Goal: Transaction & Acquisition: Purchase product/service

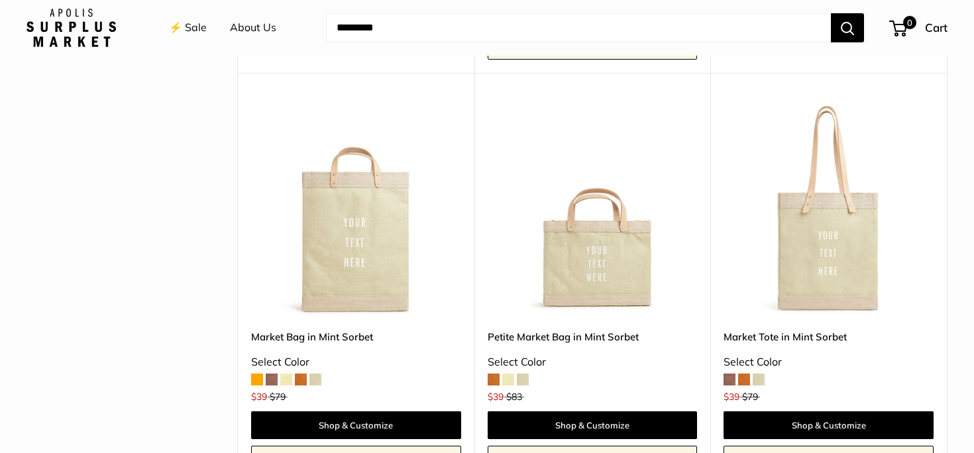
scroll to position [547, 0]
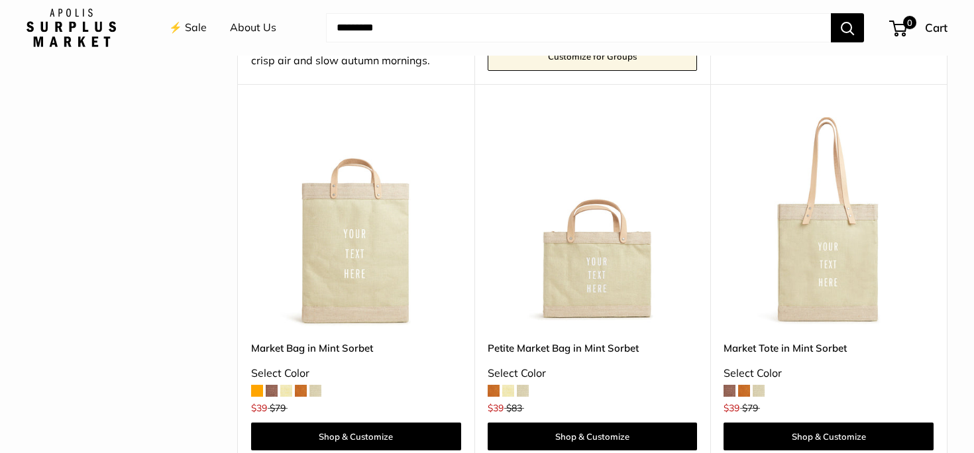
click at [0, 0] on img at bounding box center [0, 0] width 0 height 0
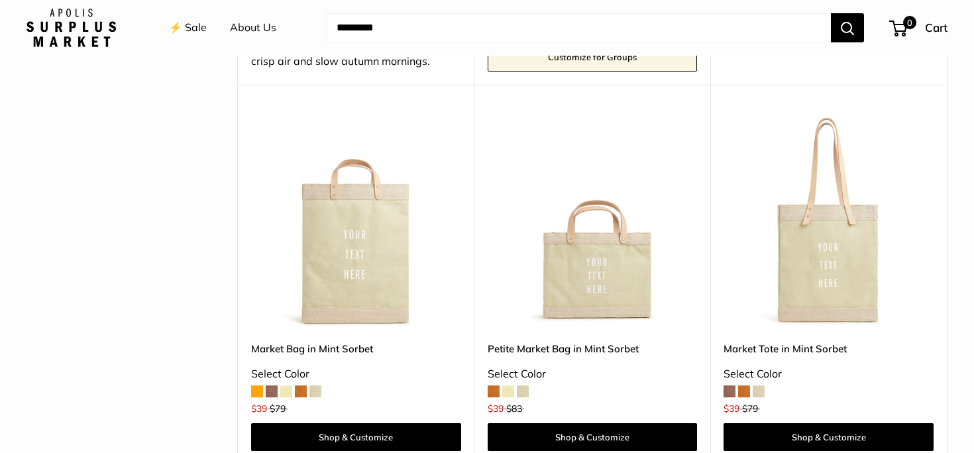
click at [809, 346] on link "Market Tote in Mint Sorbet" at bounding box center [828, 348] width 210 height 15
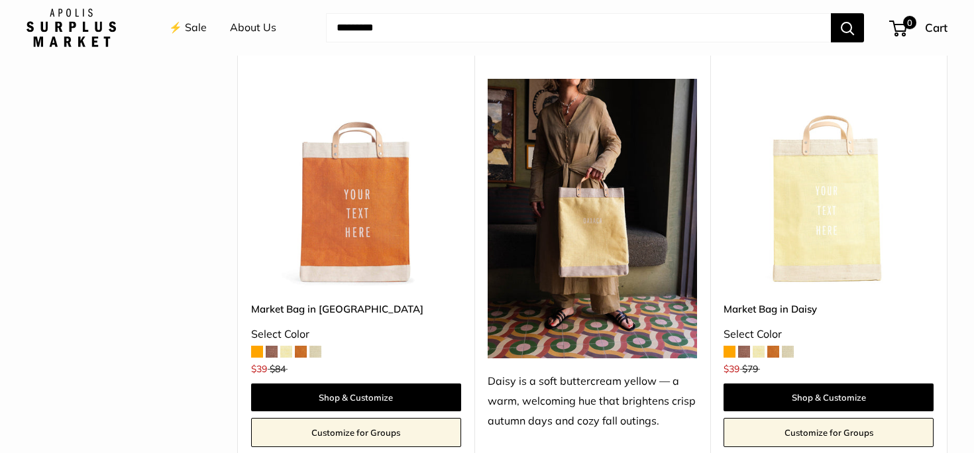
scroll to position [1792, 0]
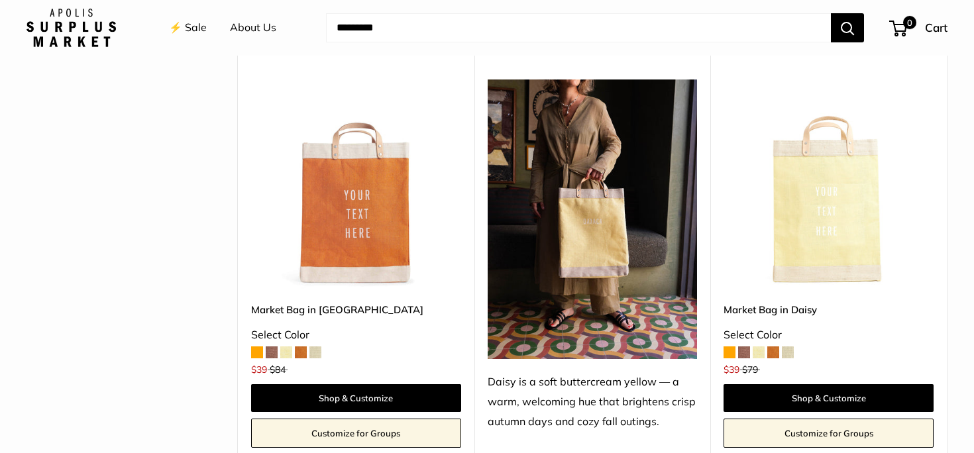
click at [0, 0] on img at bounding box center [0, 0] width 0 height 0
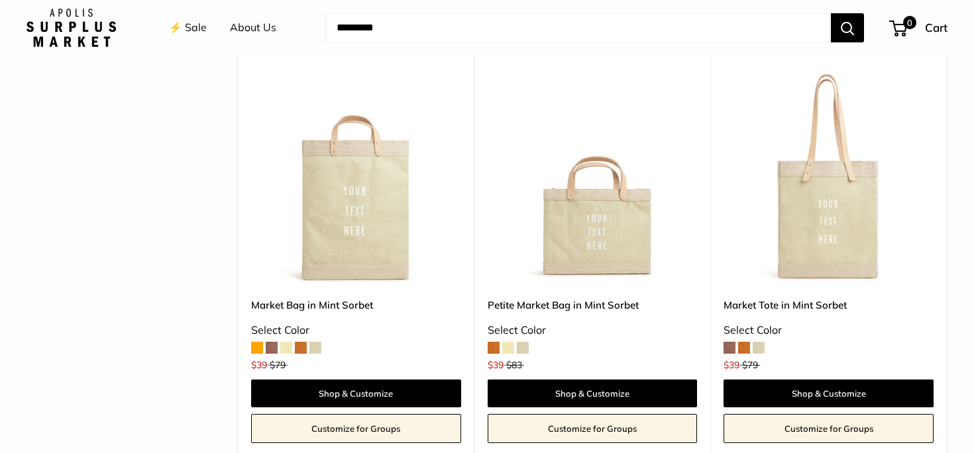
scroll to position [590, 0]
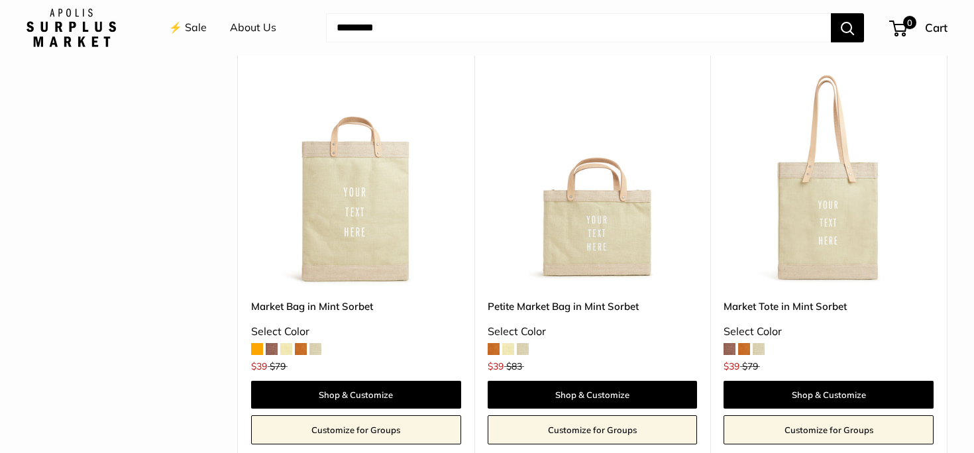
click at [788, 304] on link "Market Tote in Mint Sorbet" at bounding box center [828, 306] width 210 height 15
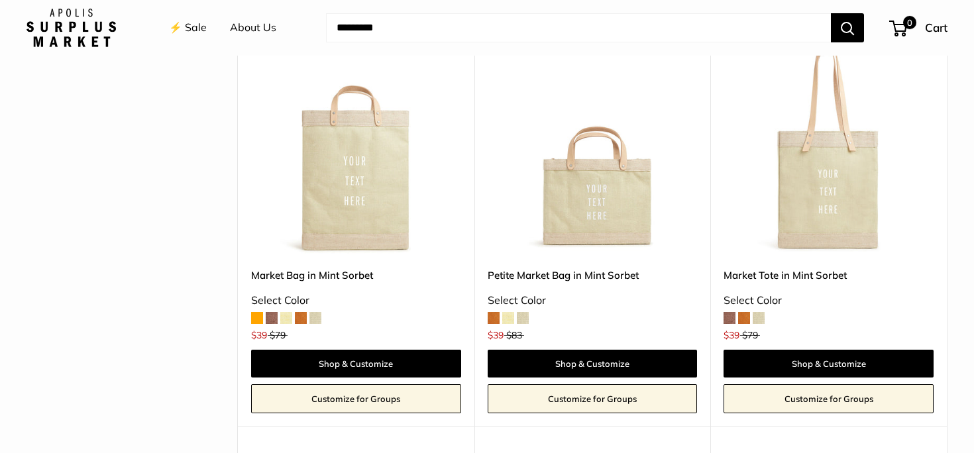
scroll to position [584, 0]
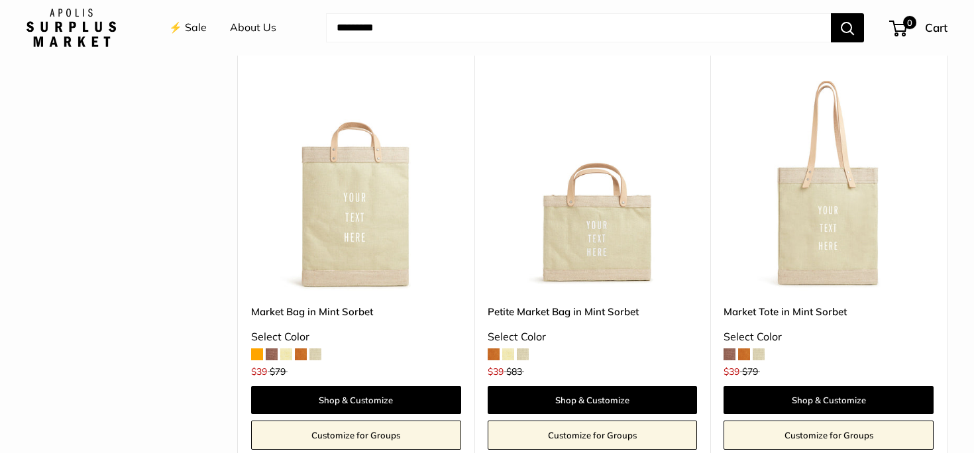
click at [0, 0] on img at bounding box center [0, 0] width 0 height 0
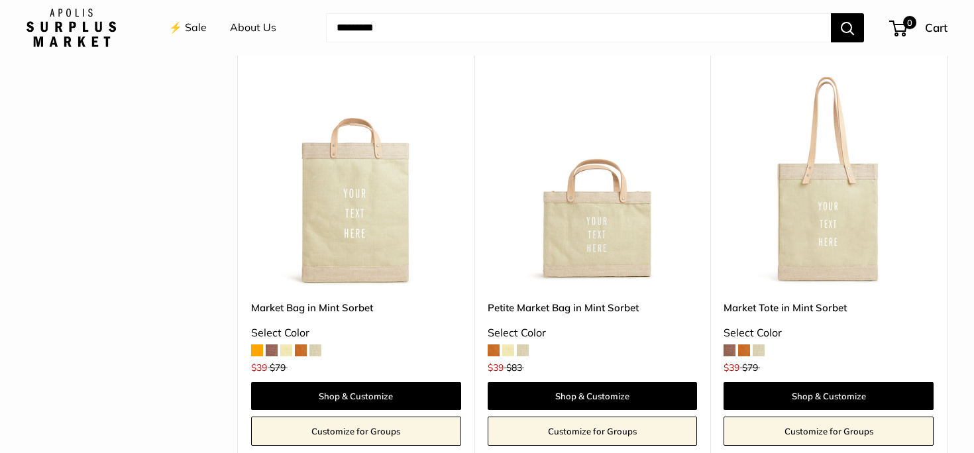
scroll to position [586, 0]
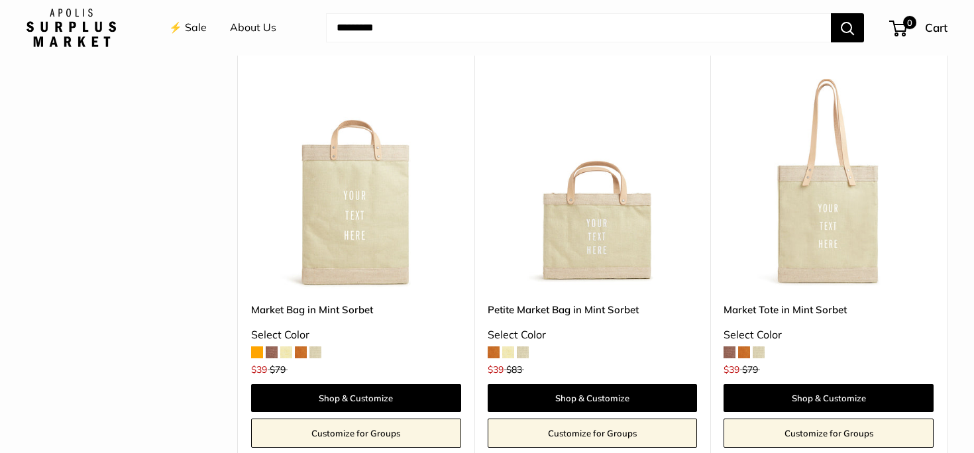
click at [297, 309] on link "Market Bag in Mint Sorbet" at bounding box center [356, 309] width 210 height 15
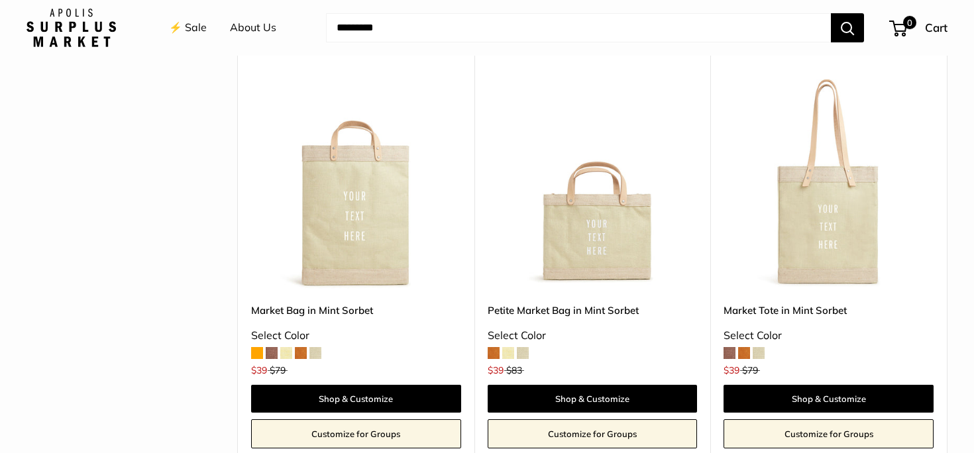
drag, startPoint x: 800, startPoint y: 309, endPoint x: 757, endPoint y: 303, distance: 43.5
click at [800, 309] on link "Market Tote in Mint Sorbet" at bounding box center [828, 310] width 210 height 15
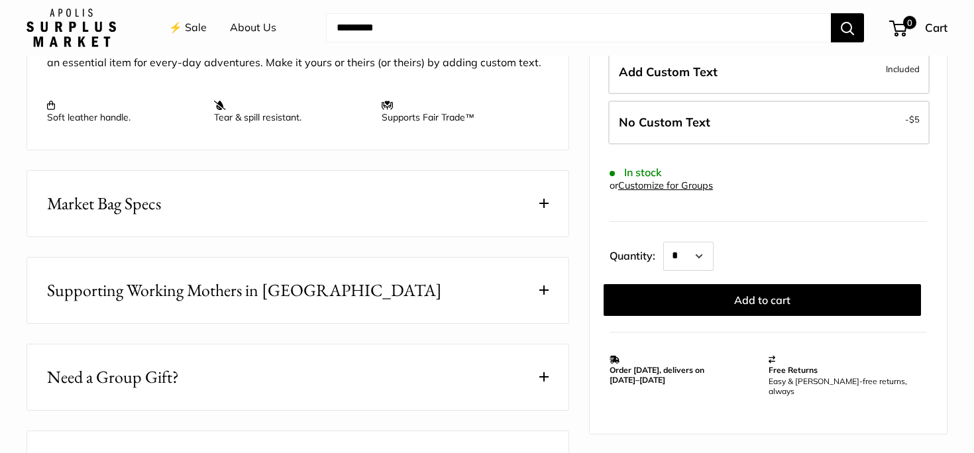
scroll to position [649, 0]
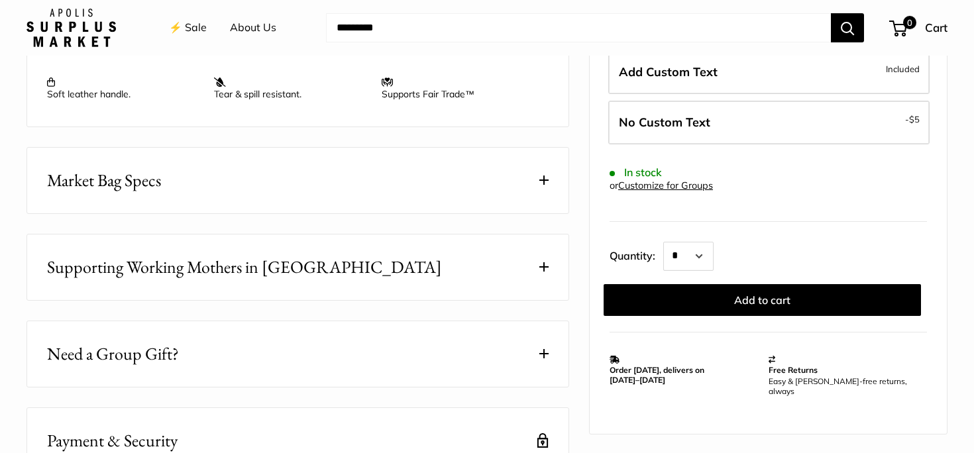
click at [543, 180] on span at bounding box center [543, 180] width 9 height 9
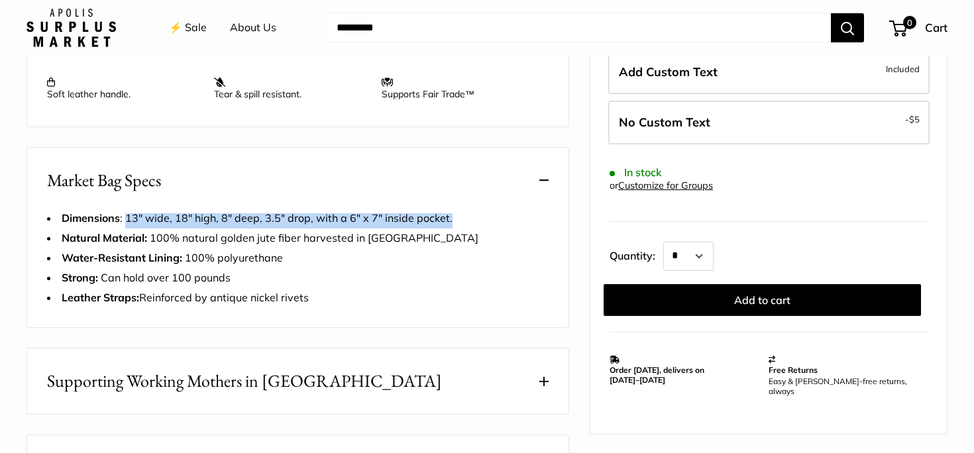
drag, startPoint x: 438, startPoint y: 216, endPoint x: 112, endPoint y: 216, distance: 326.0
click at [113, 217] on li "Dimensions : 13" wide, 18" high, 8" deep, 3.5" drop, with a 6" x 7" inside pock…" at bounding box center [298, 219] width 502 height 20
copy span "13" wide, 18" high, 8" deep, 3.5" drop, with a 6" x 7" inside pocket."
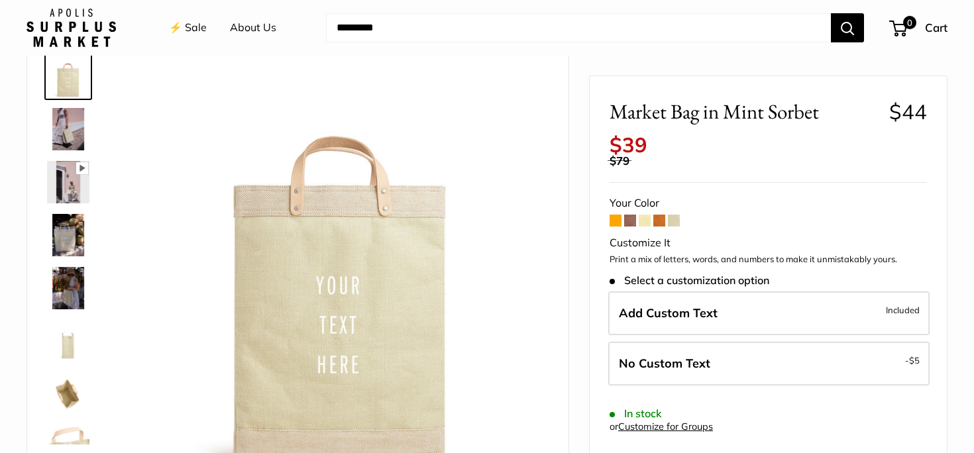
scroll to position [10, 0]
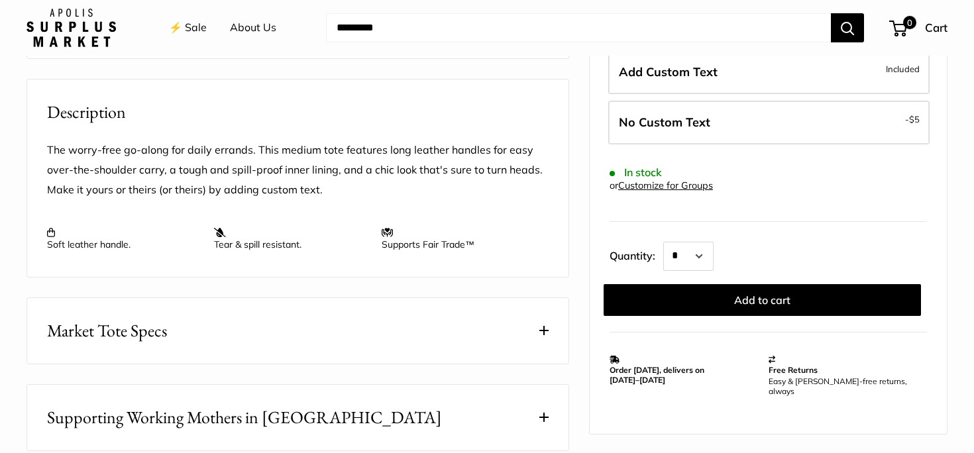
scroll to position [553, 0]
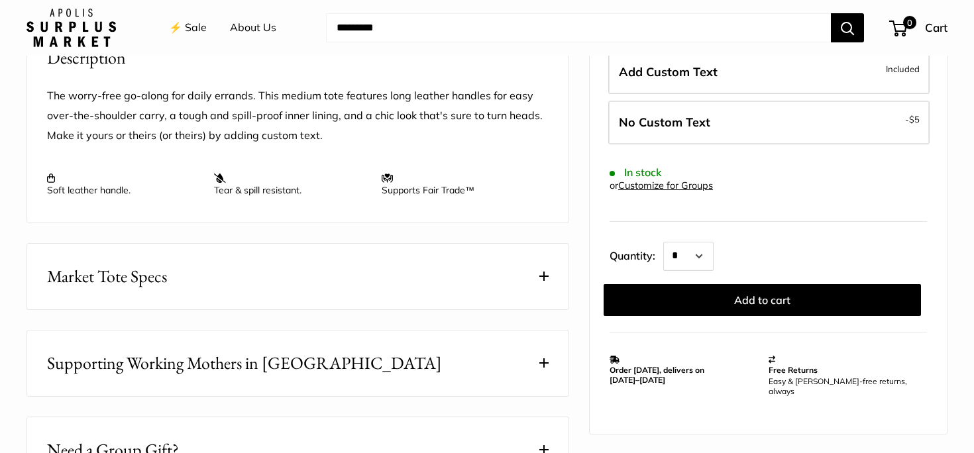
click at [527, 278] on button "Market Tote Specs" at bounding box center [297, 277] width 541 height 66
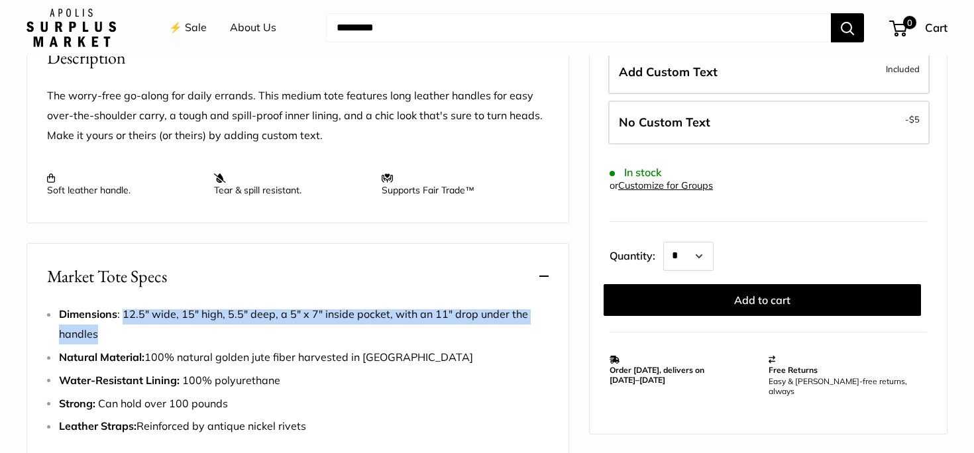
drag, startPoint x: 123, startPoint y: 313, endPoint x: 142, endPoint y: 329, distance: 24.5
click at [142, 329] on li "Dimensions : 12.5" wide, 15" high, 5.5" deep, a 5" x 7" inside pocket, with an …" at bounding box center [304, 325] width 490 height 40
copy span "12.5" wide, 15" high, 5.5" deep, a 5" x 7" inside pocket, with an 11" drop unde…"
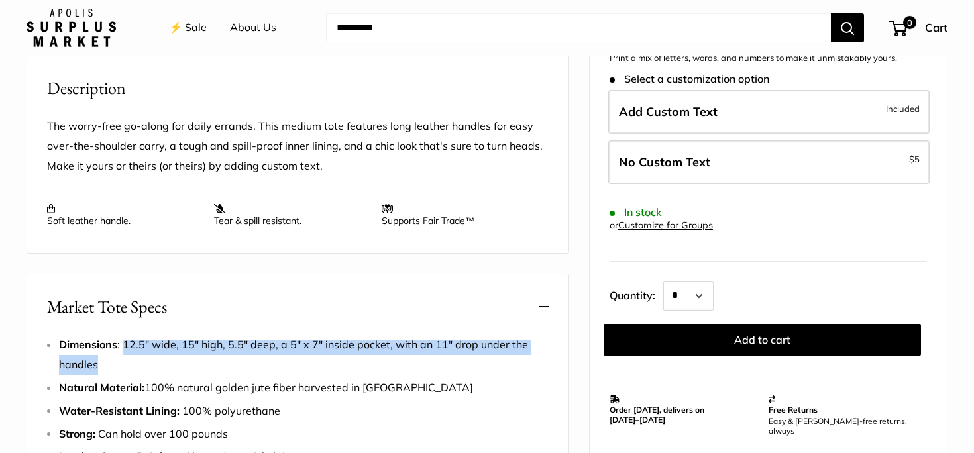
scroll to position [512, 0]
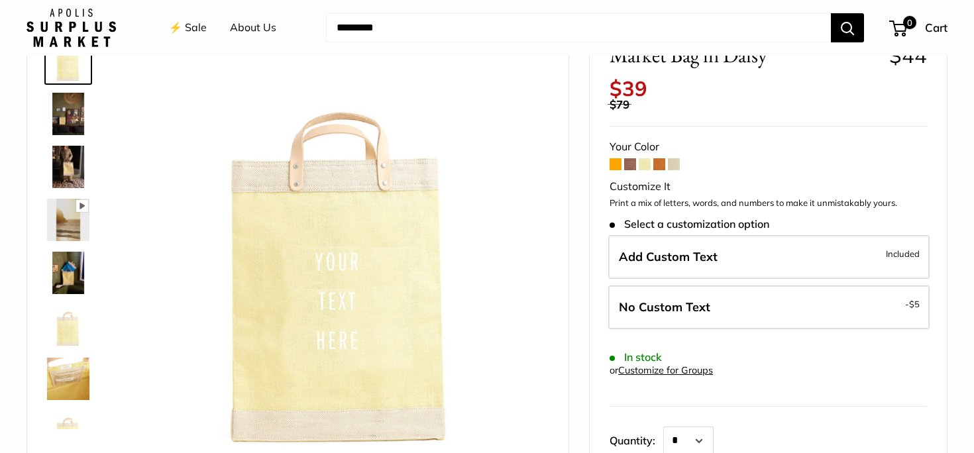
scroll to position [92, 0]
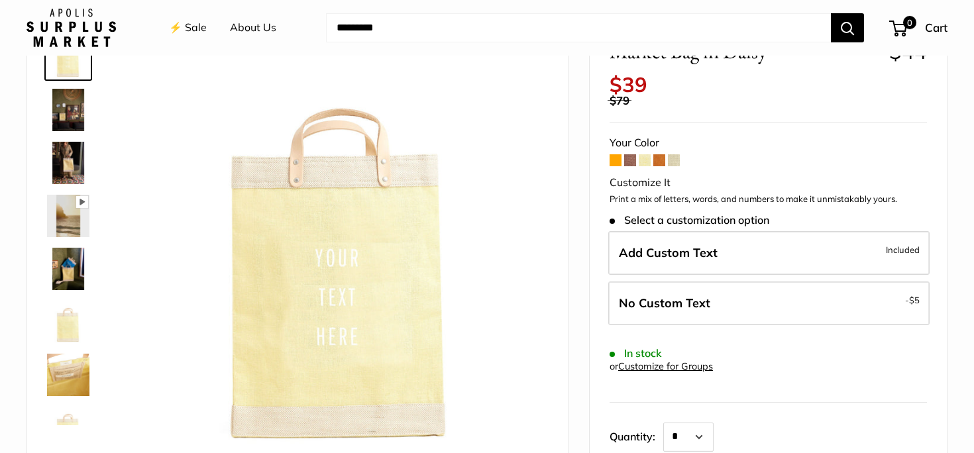
click at [68, 109] on img at bounding box center [68, 110] width 42 height 42
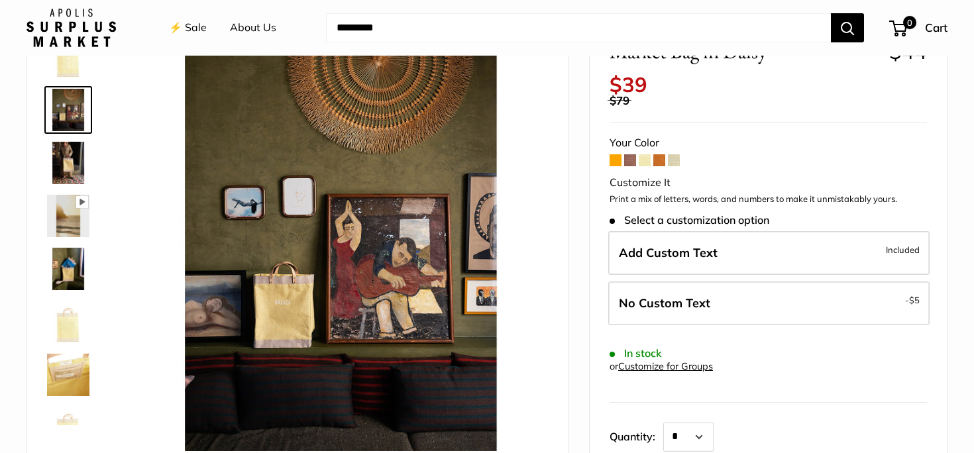
click at [72, 157] on img at bounding box center [68, 163] width 42 height 42
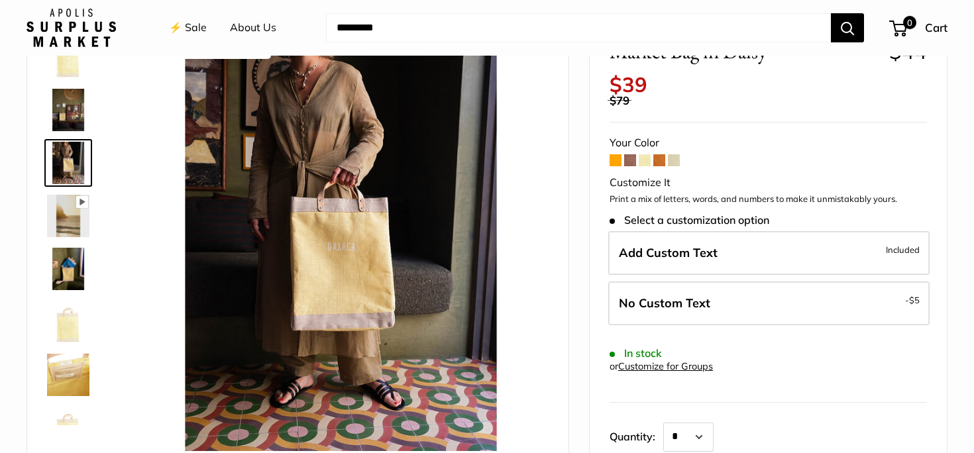
click at [62, 269] on img at bounding box center [68, 269] width 42 height 42
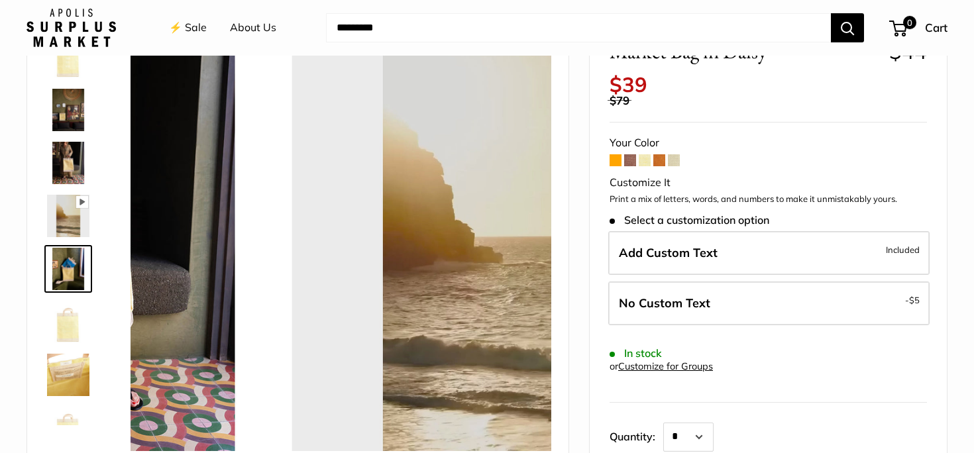
scroll to position [32, 0]
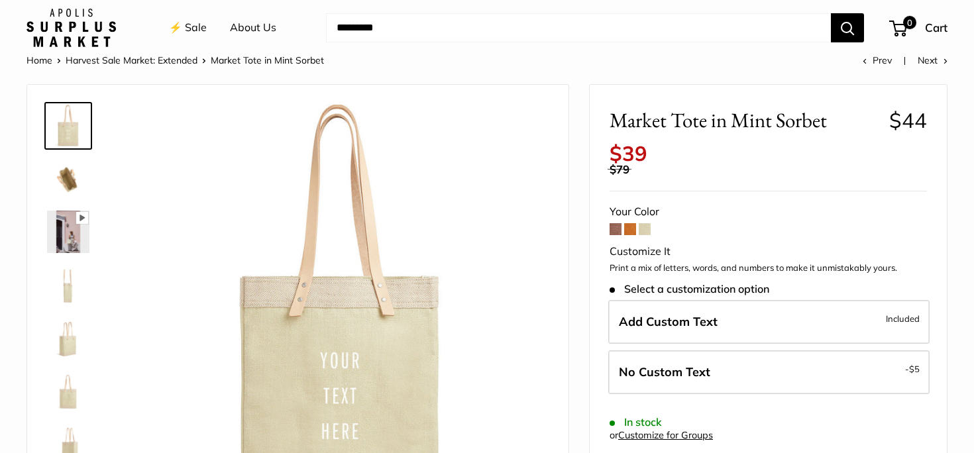
click at [64, 178] on img at bounding box center [68, 179] width 42 height 42
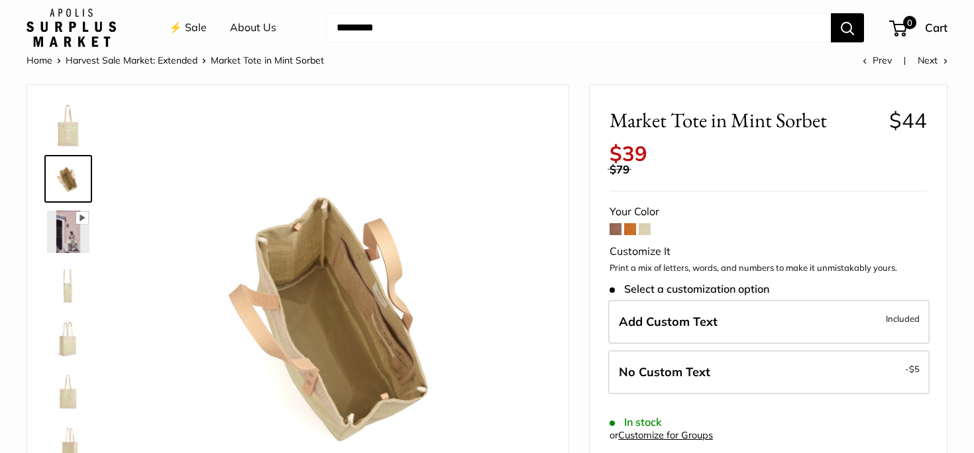
click at [65, 284] on img at bounding box center [68, 285] width 42 height 42
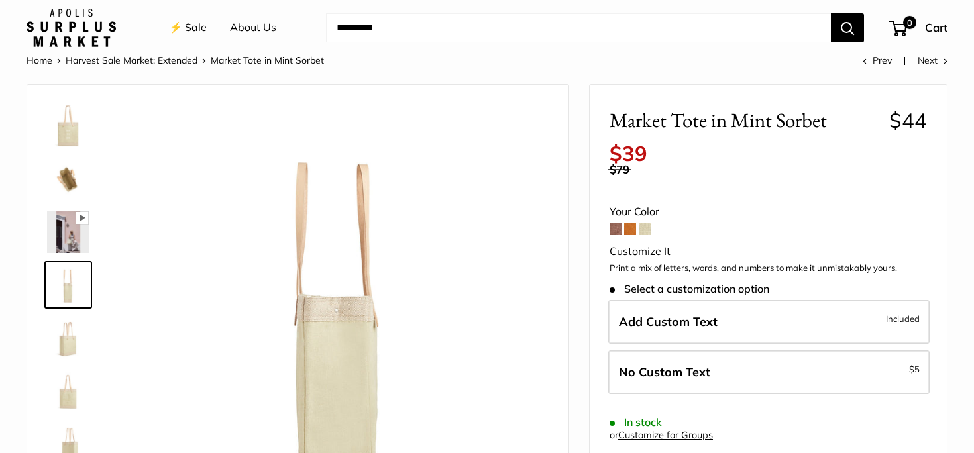
click at [70, 343] on img at bounding box center [68, 338] width 42 height 42
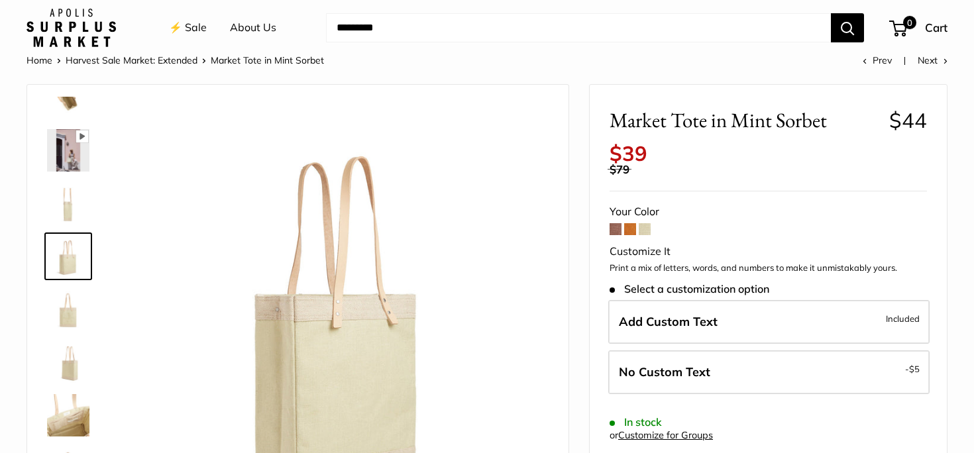
scroll to position [85, 0]
drag, startPoint x: 71, startPoint y: 312, endPoint x: 77, endPoint y: 298, distance: 15.1
click at [71, 312] on img at bounding box center [68, 306] width 42 height 42
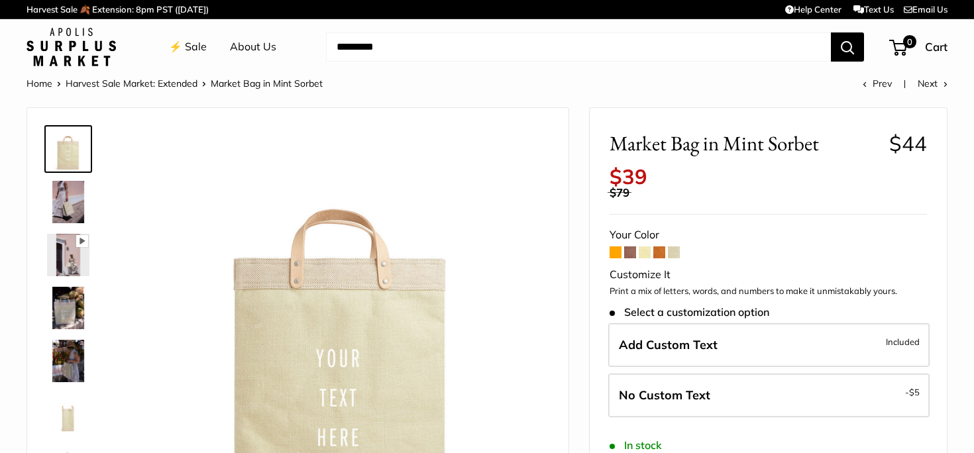
click at [62, 195] on img at bounding box center [68, 202] width 42 height 42
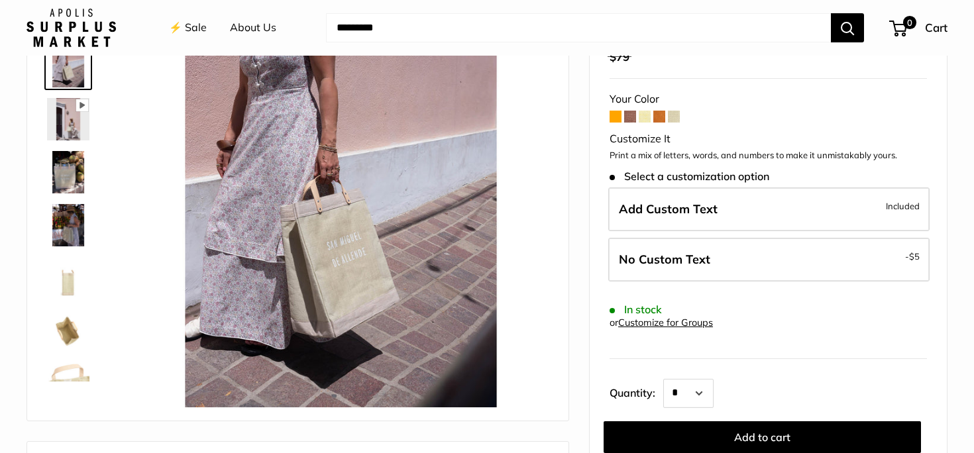
scroll to position [191, 0]
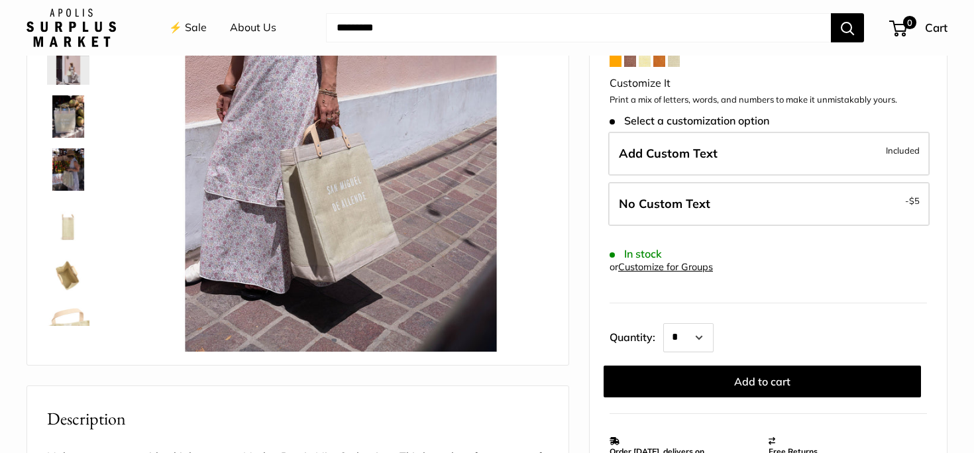
click at [68, 167] on img at bounding box center [68, 169] width 42 height 42
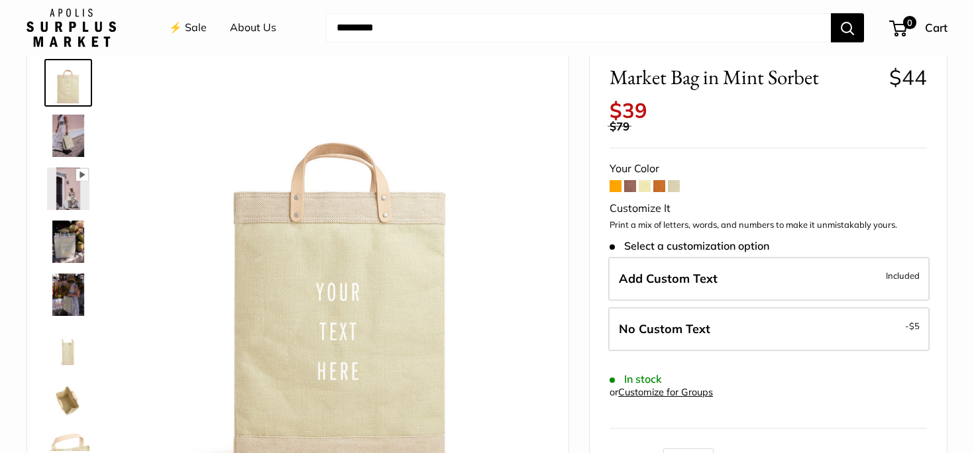
scroll to position [68, 0]
click at [66, 245] on img at bounding box center [68, 240] width 42 height 42
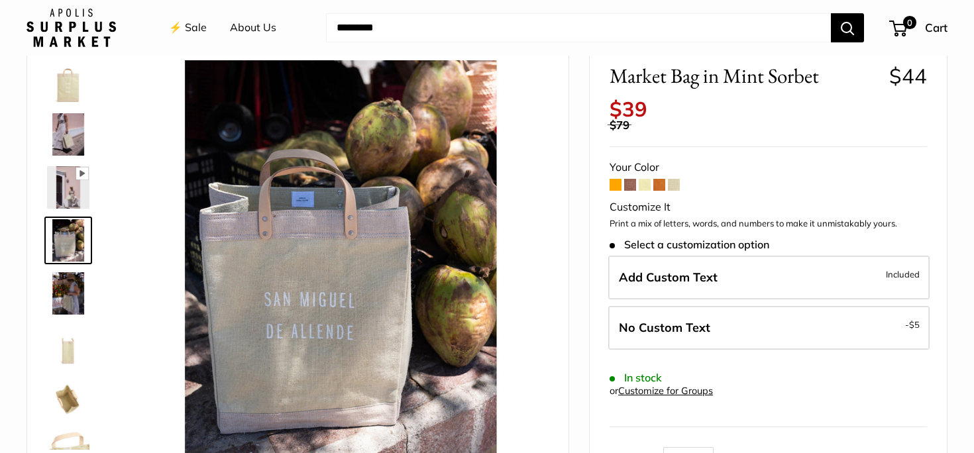
click at [62, 293] on img at bounding box center [68, 293] width 42 height 42
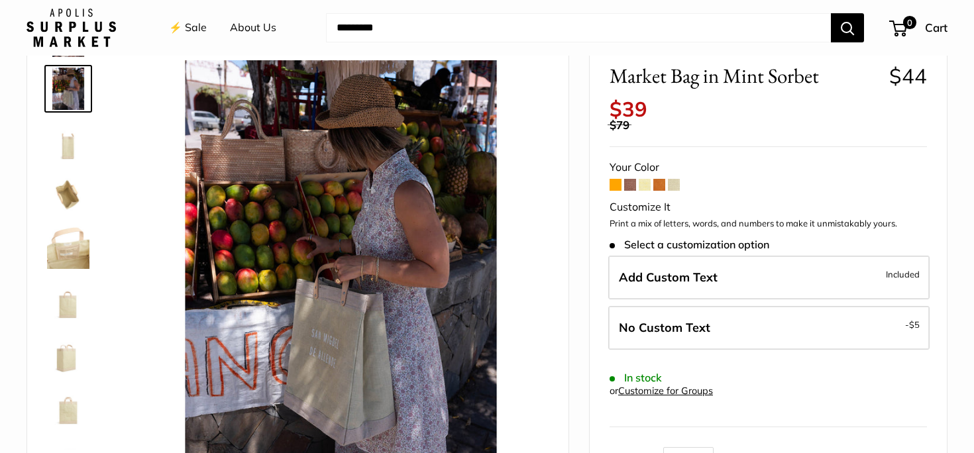
scroll to position [210, 0]
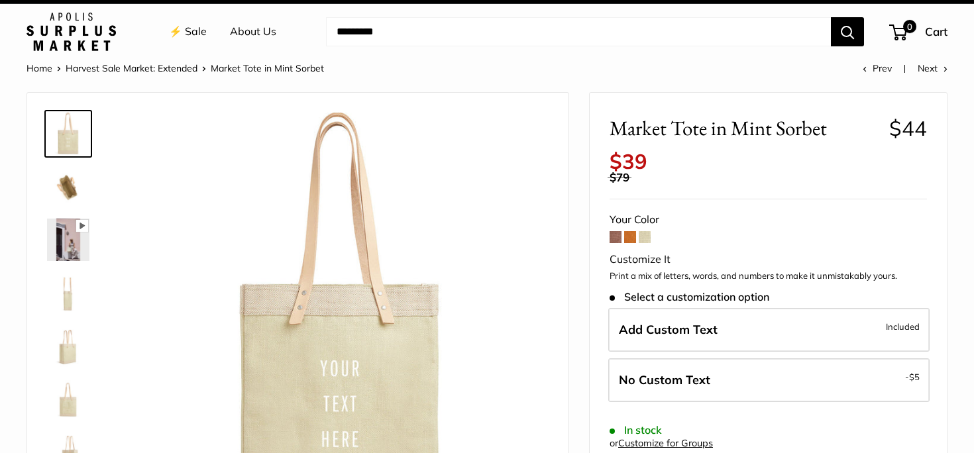
scroll to position [17, 0]
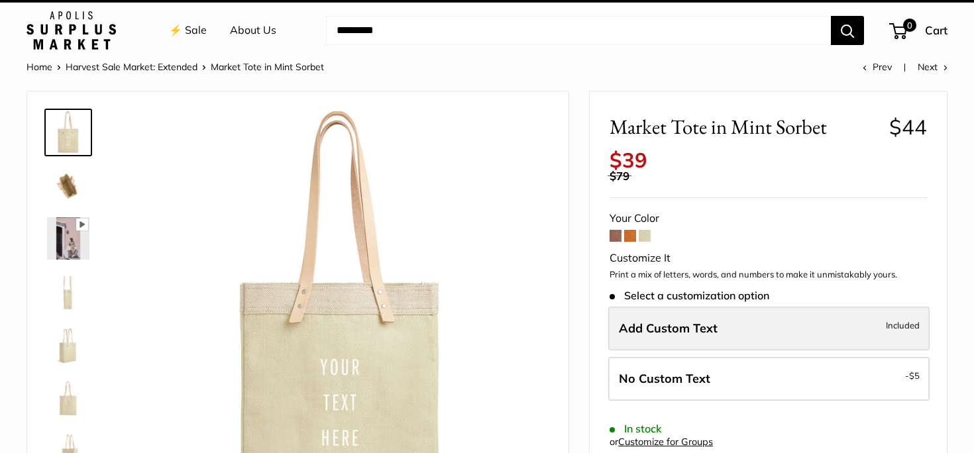
click at [682, 331] on span "Add Custom Text" at bounding box center [668, 328] width 99 height 15
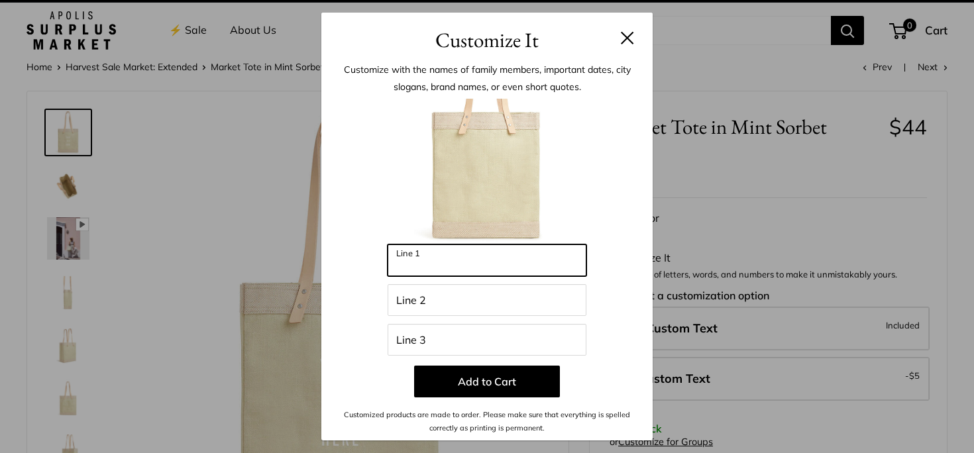
click at [480, 266] on input "Line 1" at bounding box center [487, 260] width 199 height 32
type input "**********"
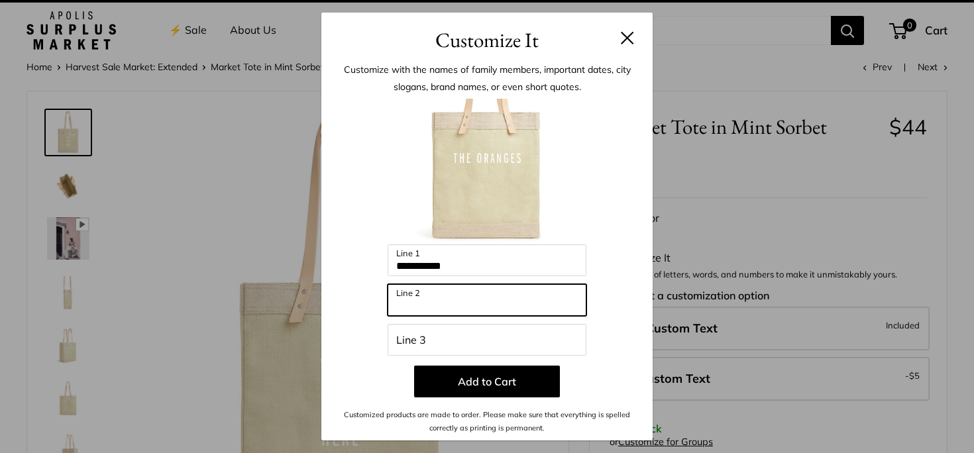
click at [429, 304] on input "Line 2" at bounding box center [487, 300] width 199 height 32
type input "**********"
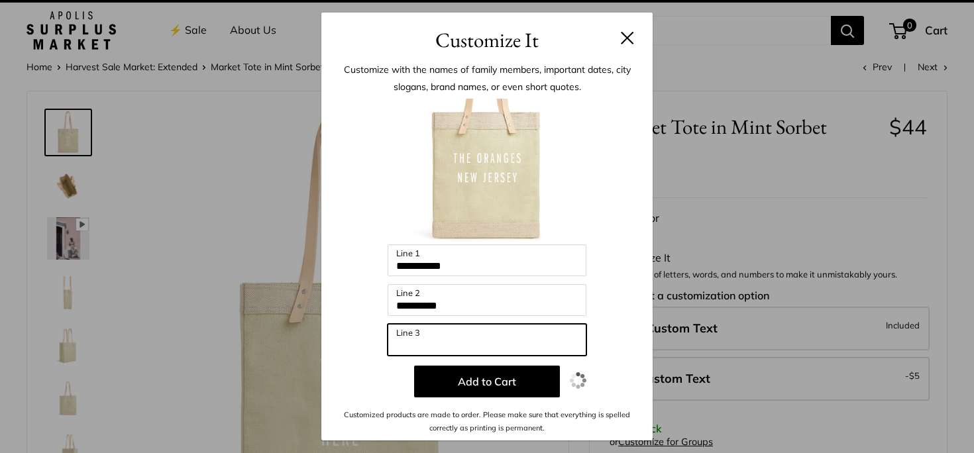
click at [438, 334] on input "Line 3" at bounding box center [487, 340] width 199 height 32
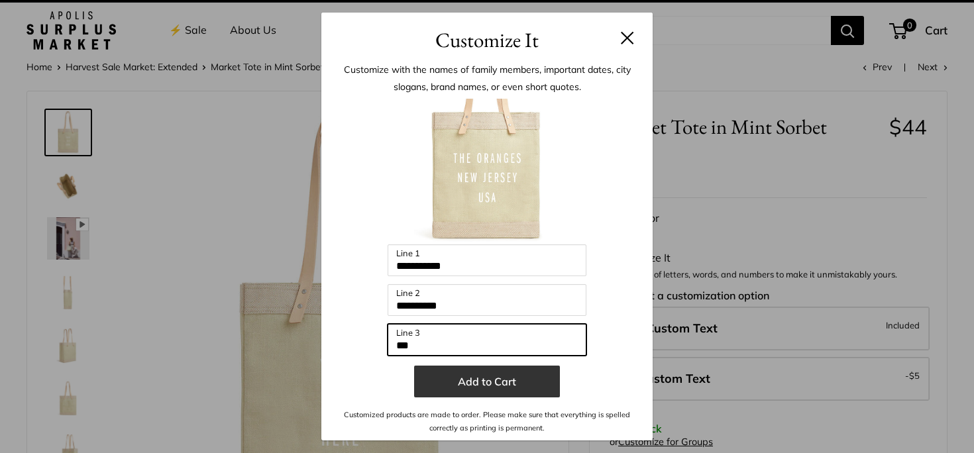
type input "***"
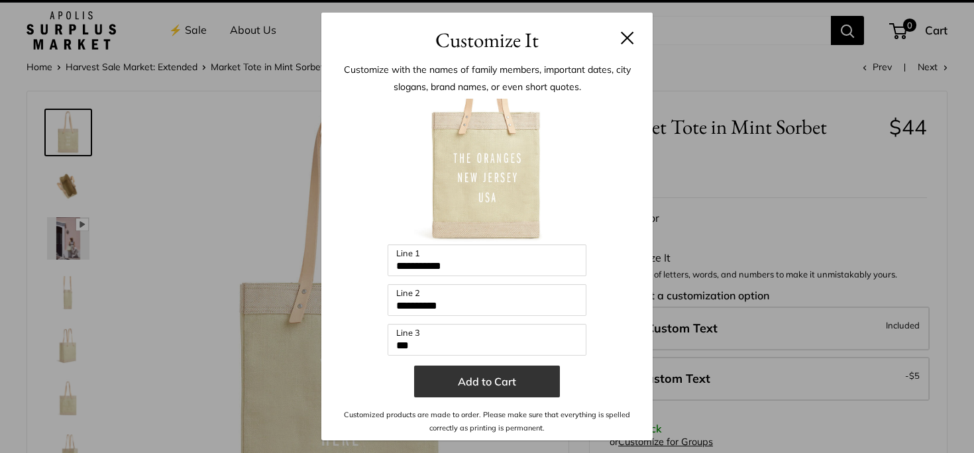
click at [481, 380] on button "Add to Cart" at bounding box center [487, 382] width 146 height 32
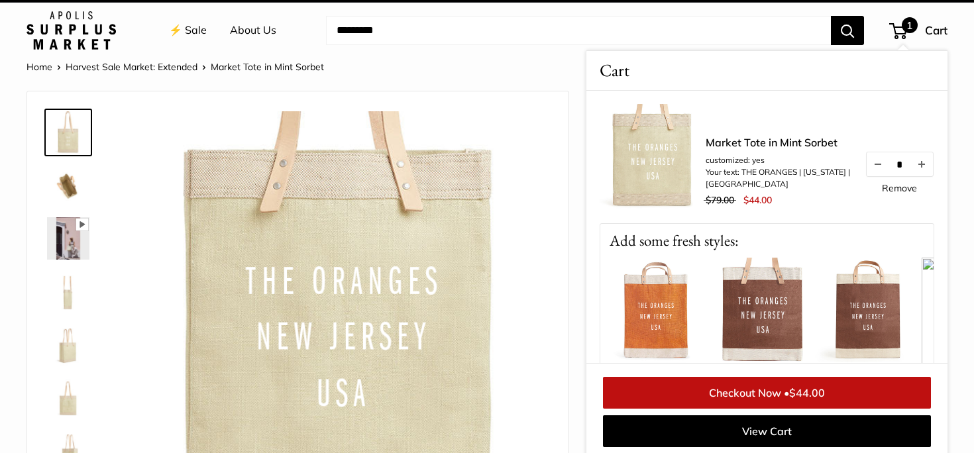
click at [756, 391] on link "Checkout Now • $44.00" at bounding box center [767, 393] width 328 height 32
